Goal: Information Seeking & Learning: Check status

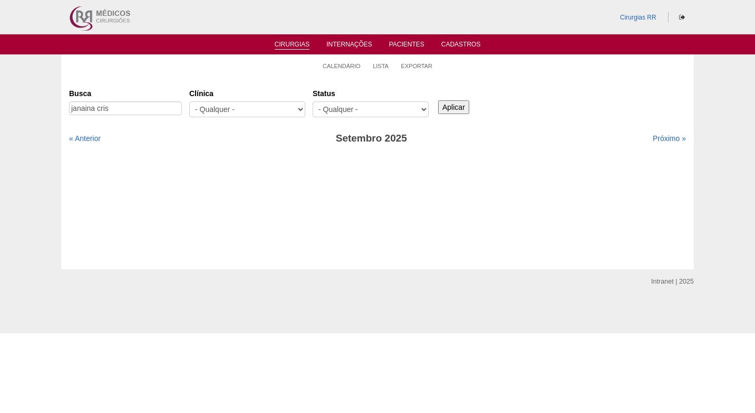
click at [142, 106] on input "janaina cris" at bounding box center [125, 108] width 113 height 14
drag, startPoint x: 142, startPoint y: 107, endPoint x: 28, endPoint y: 108, distance: 114.0
click at [28, 108] on div "Calendário Lista Exportar Cirurgias Busca janaina cris Clínica - Qualquer - 6R …" at bounding box center [377, 161] width 755 height 215
click at [342, 68] on link "Calendário" at bounding box center [342, 66] width 38 height 8
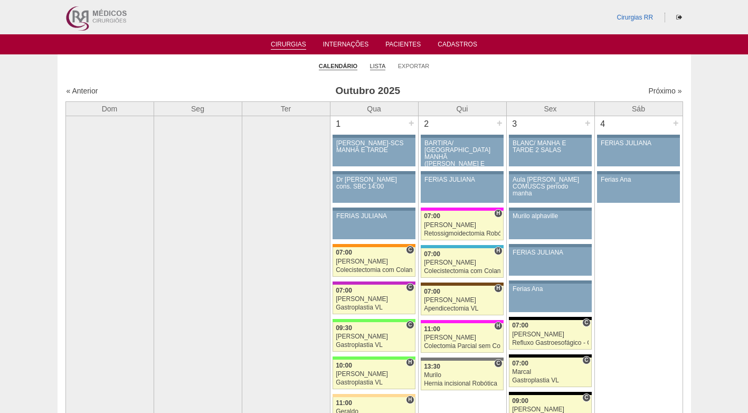
click at [379, 65] on link "Lista" at bounding box center [378, 66] width 16 height 8
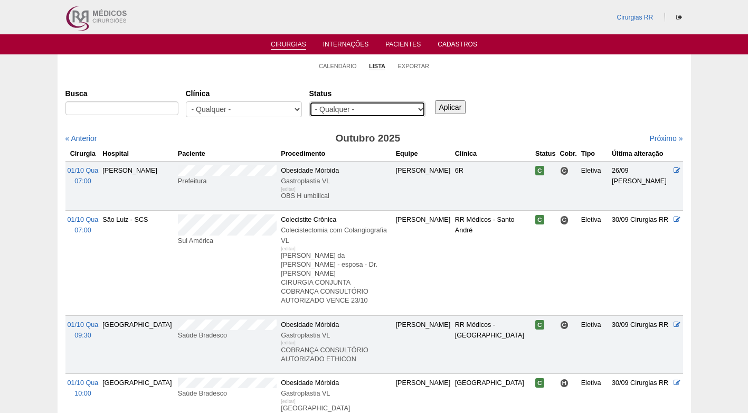
drag, startPoint x: 0, startPoint y: 0, endPoint x: 342, endPoint y: 110, distance: 359.5
click at [342, 110] on select "- Qualquer - Reservada Confirmada Suspensa Cancelada" at bounding box center [367, 109] width 116 height 16
select select "resr"
click at [309, 101] on select "- Qualquer - Reservada Confirmada Suspensa Cancelada" at bounding box center [367, 109] width 116 height 16
click at [448, 106] on input "Aplicar" at bounding box center [450, 107] width 31 height 14
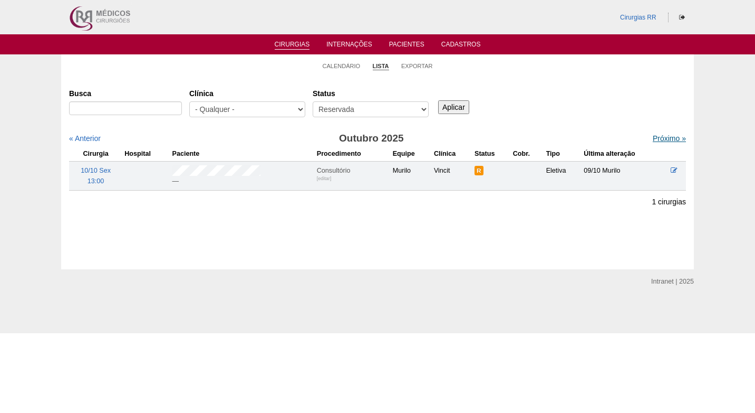
click at [660, 136] on link "Próximo »" at bounding box center [669, 138] width 33 height 8
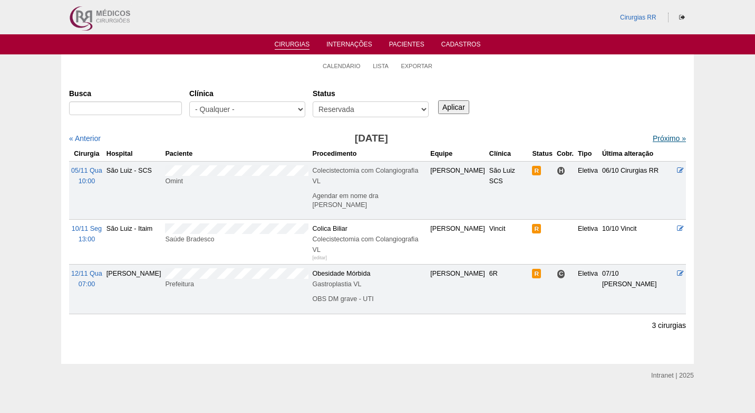
click at [667, 136] on link "Próximo »" at bounding box center [669, 138] width 33 height 8
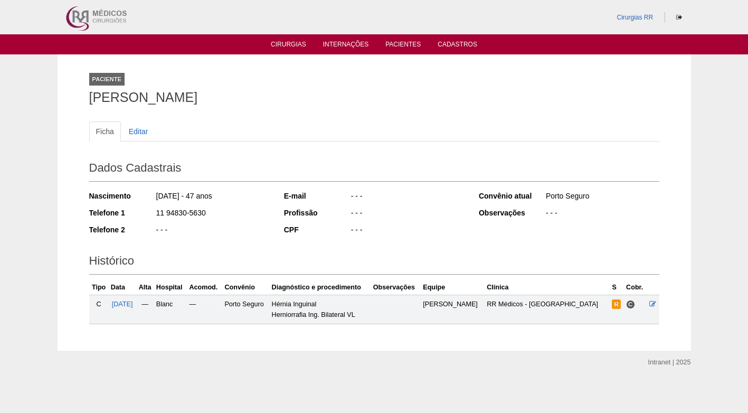
drag, startPoint x: 87, startPoint y: 98, endPoint x: 268, endPoint y: 101, distance: 181.0
click at [268, 101] on div "Paciente Francisco Barboza Rodrigues Ficha Editar Dados Cadastrais Nascimento 1…" at bounding box center [374, 202] width 586 height 296
copy h1 "Francisco Barboza Rodrigues"
click at [455, 166] on h2 "Dados Cadastrais" at bounding box center [374, 169] width 570 height 24
click at [456, 131] on ul "Ficha Editar" at bounding box center [374, 131] width 570 height 20
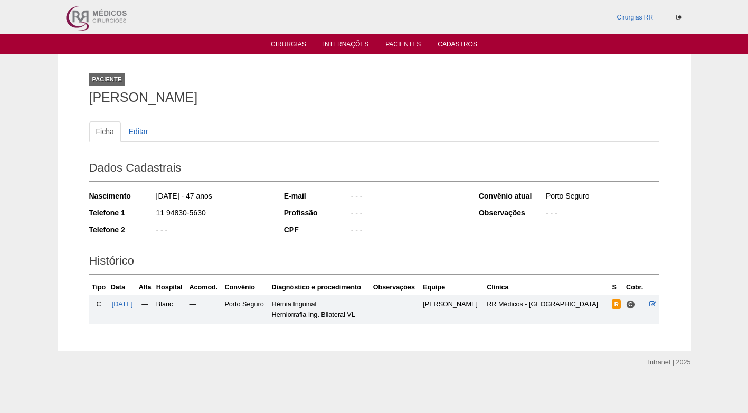
click at [345, 99] on h1 "Francisco Barboza Rodrigues" at bounding box center [374, 97] width 570 height 13
click at [298, 88] on div "Paciente Francisco Barboza Rodrigues" at bounding box center [374, 86] width 570 height 49
click at [281, 45] on link "Cirurgias" at bounding box center [288, 45] width 35 height 9
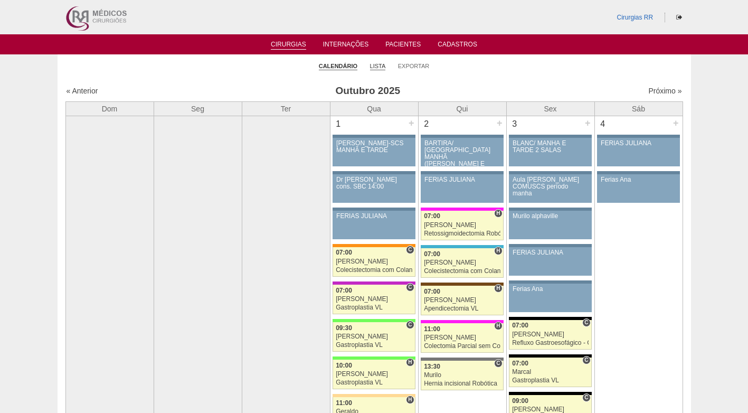
click at [385, 62] on link "Lista" at bounding box center [378, 66] width 16 height 8
